Goal: Find specific page/section: Find specific page/section

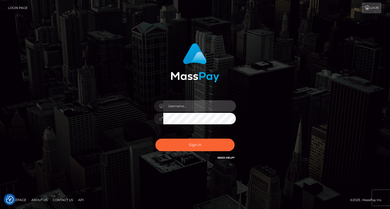
click at [179, 104] on input "text" at bounding box center [199, 106] width 73 height 12
type input "oli.fanvue"
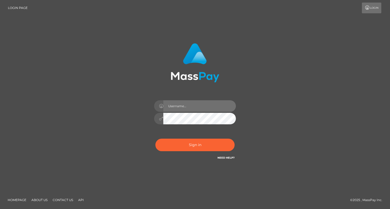
click at [183, 104] on input "text" at bounding box center [199, 106] width 73 height 12
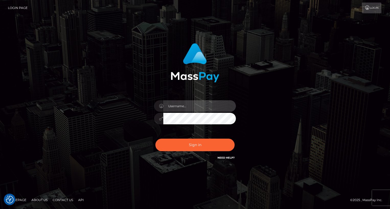
type input "oli.fanvue"
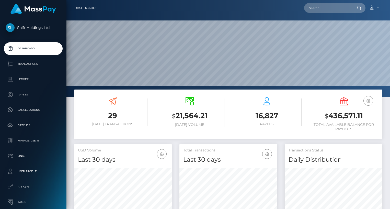
scroll to position [90, 98]
click at [325, 6] on input "text" at bounding box center [328, 8] width 48 height 10
paste input "lupugeorgepaul@gmail.com"
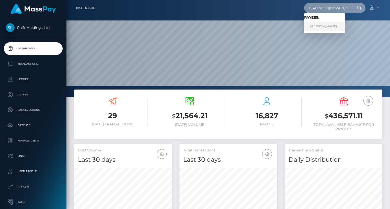
type input "lupugeorgepaul@gmail.com"
click at [334, 28] on link "GEORGE PAUL LUPU" at bounding box center [324, 26] width 41 height 9
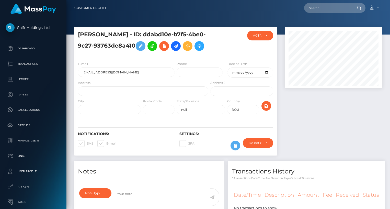
scroll to position [61, 98]
click at [334, 6] on input "text" at bounding box center [328, 8] width 48 height 10
paste input "lupugeorgepaul@gmail.com"
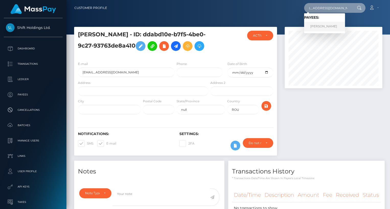
type input "lupugeorgepaul@gmail.com"
click at [331, 24] on link "GEORGE PAUL LUPU" at bounding box center [324, 26] width 41 height 9
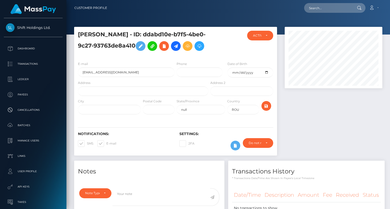
scroll to position [59, 0]
